Goal: Task Accomplishment & Management: Manage account settings

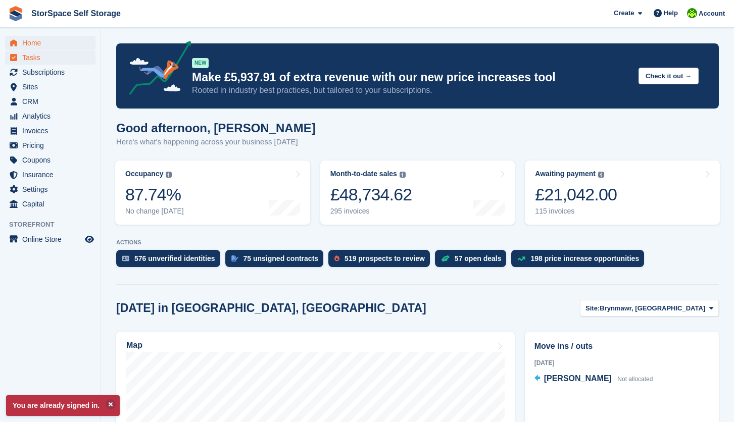
drag, startPoint x: 14, startPoint y: 72, endPoint x: 7, endPoint y: 53, distance: 20.3
click at [11, 74] on icon "menu" at bounding box center [14, 72] width 8 height 8
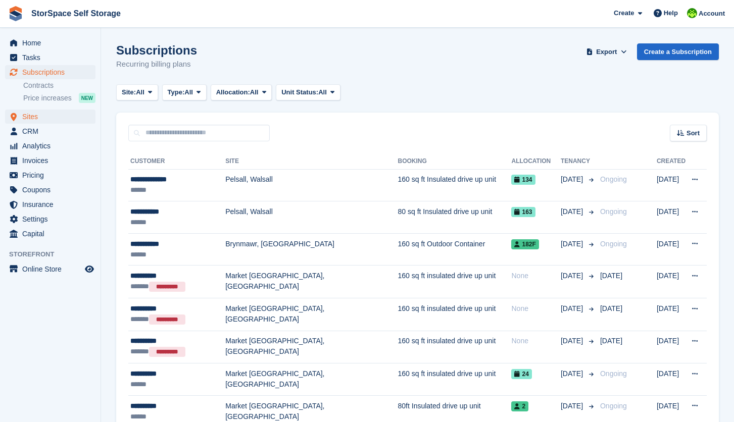
click at [41, 112] on span "Sites" at bounding box center [52, 117] width 61 height 14
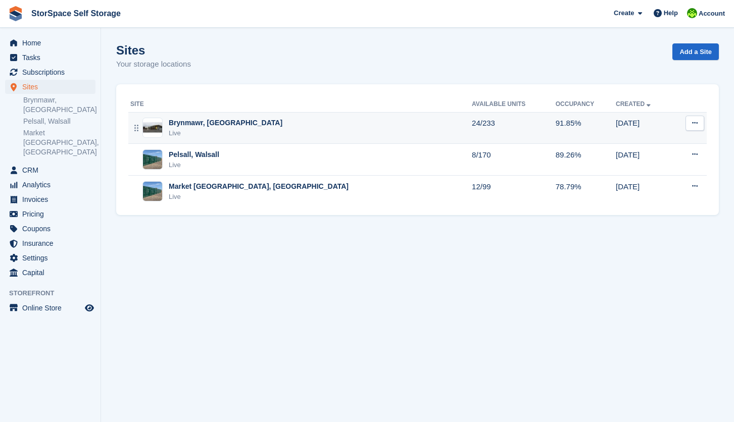
click at [231, 122] on div "Brynmawr, [GEOGRAPHIC_DATA]" at bounding box center [226, 123] width 114 height 11
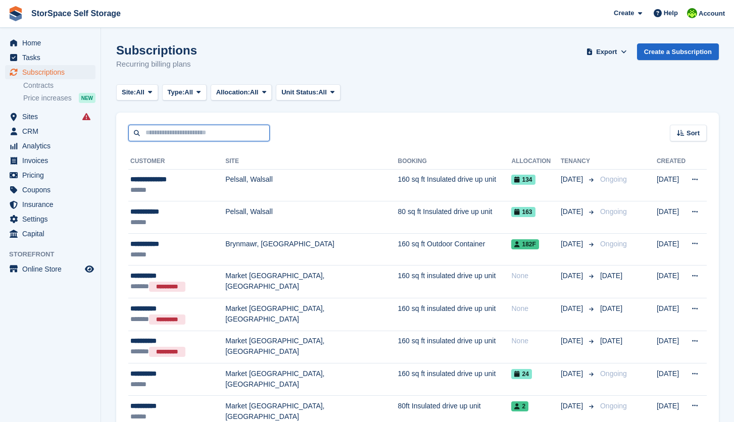
click at [168, 134] on input "text" at bounding box center [198, 133] width 141 height 17
type input "****"
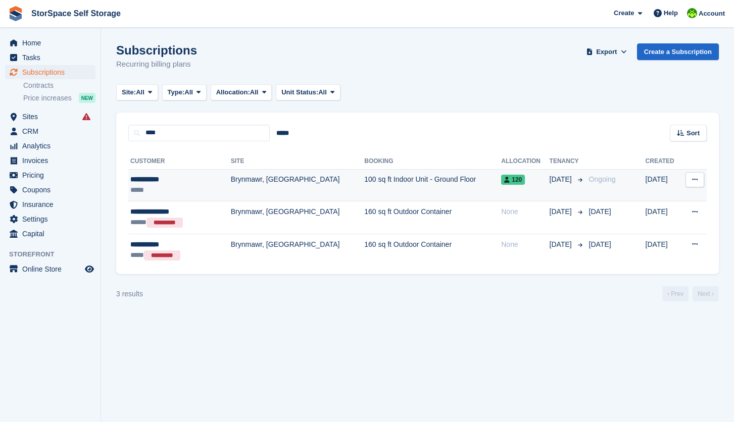
click at [231, 180] on td "Brynmawr, [GEOGRAPHIC_DATA]" at bounding box center [298, 185] width 134 height 32
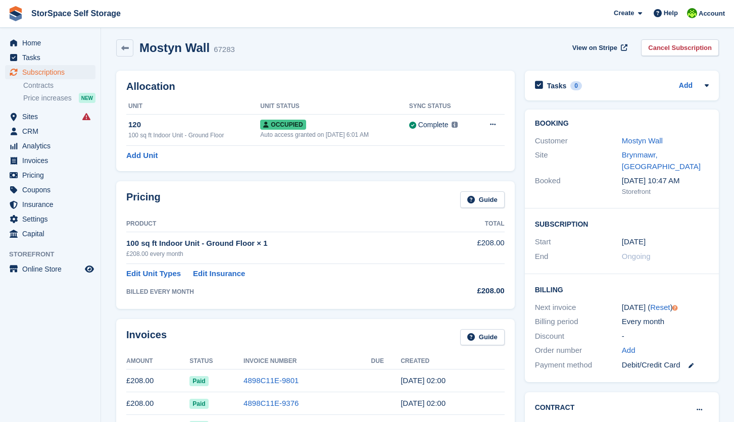
scroll to position [160, 0]
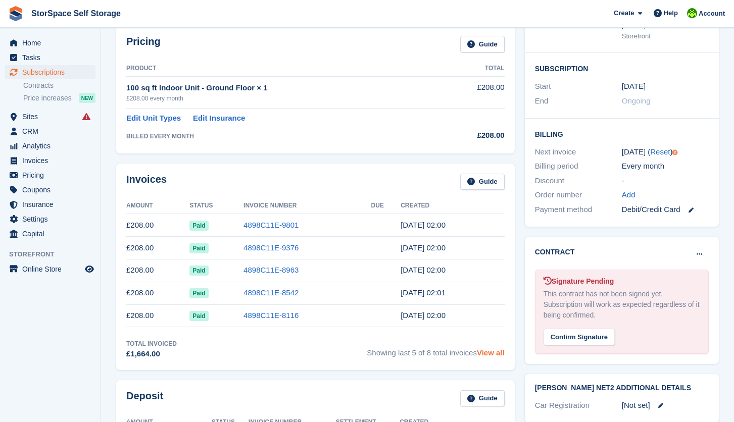
click at [497, 355] on link "View all" at bounding box center [491, 353] width 28 height 9
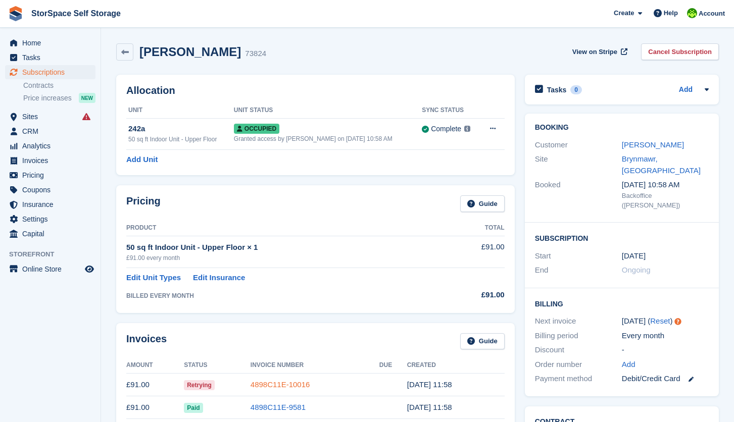
click at [289, 383] on link "4898C11E-10016" at bounding box center [281, 384] width 60 height 9
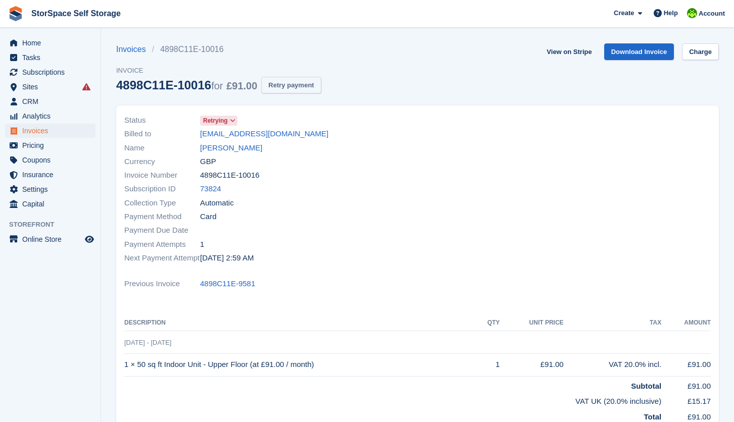
click at [308, 85] on button "Retry payment" at bounding box center [291, 85] width 60 height 17
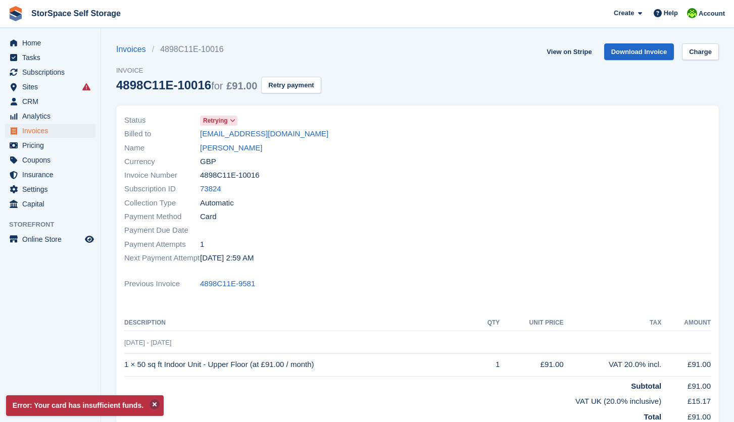
click at [160, 407] on button at bounding box center [155, 405] width 10 height 10
